Goal: Navigation & Orientation: Find specific page/section

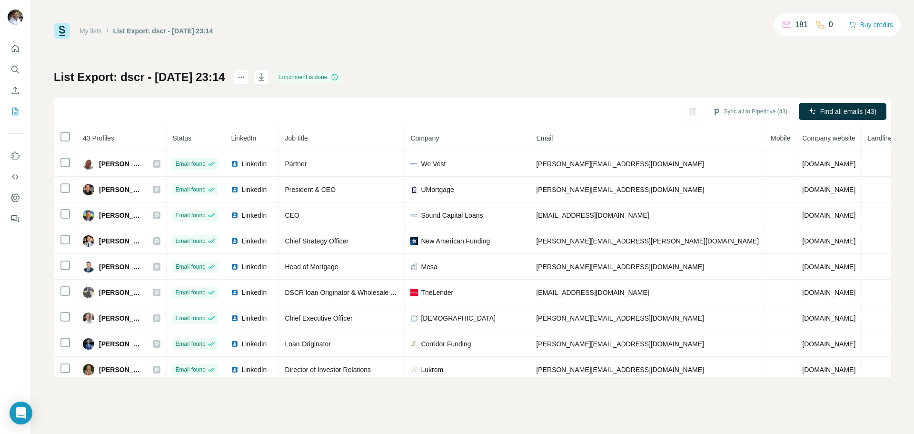
click at [96, 31] on link "My lists" at bounding box center [91, 31] width 22 height 8
